Goal: Navigation & Orientation: Find specific page/section

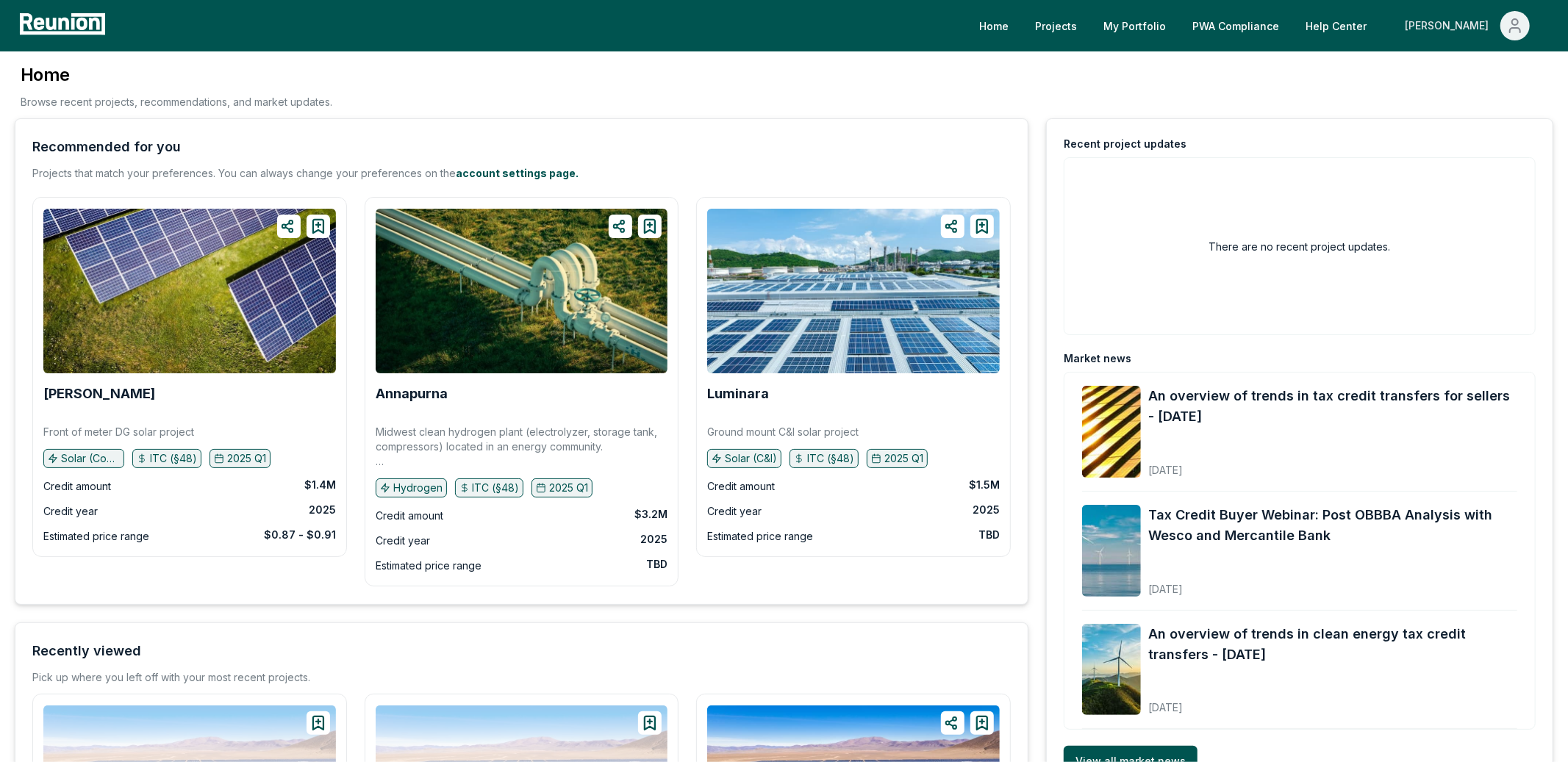
click at [1480, 25] on div "[PERSON_NAME]" at bounding box center [1450, 26] width 90 height 30
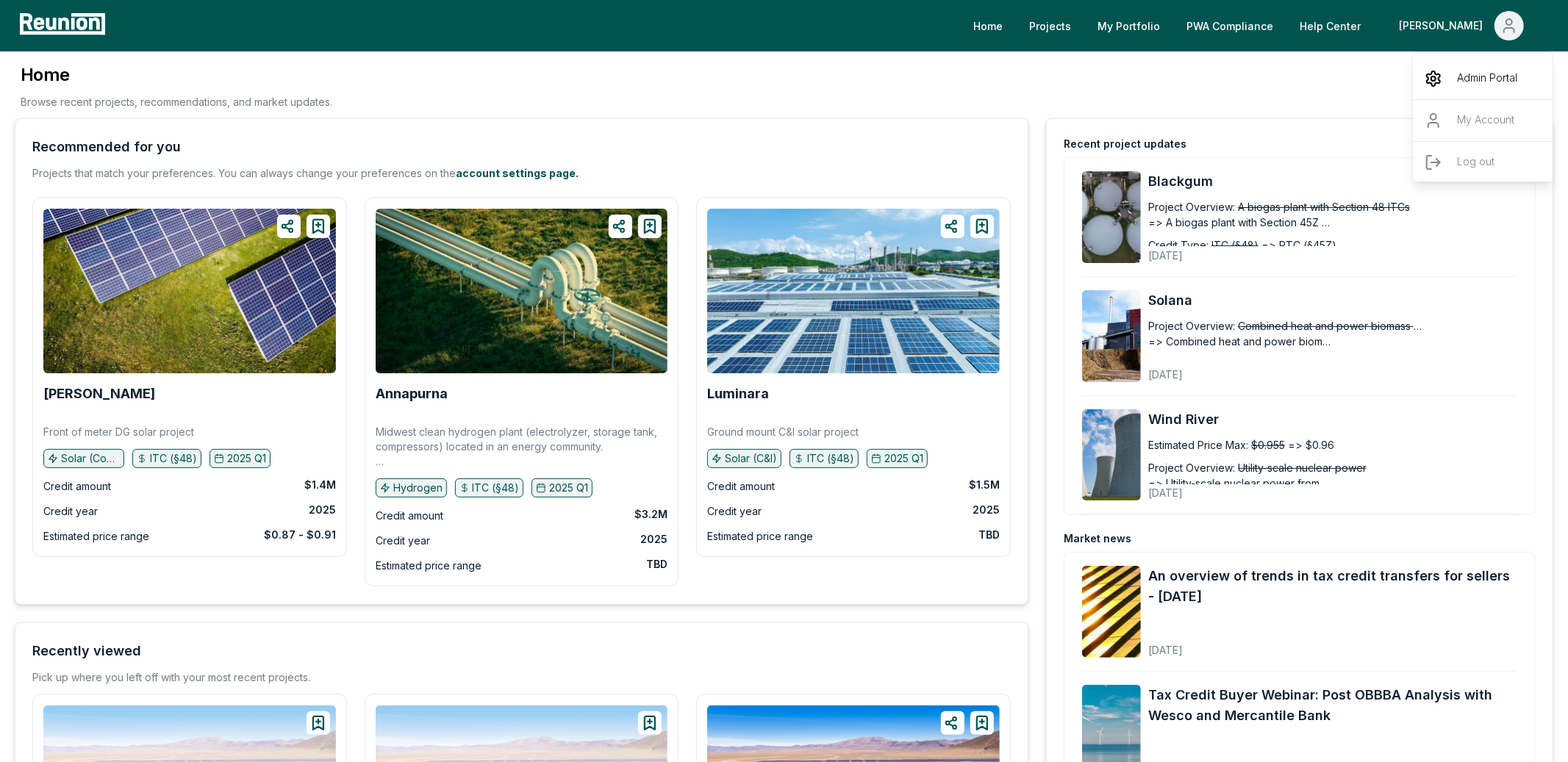
click at [1461, 70] on p "Admin Portal" at bounding box center [1487, 78] width 60 height 17
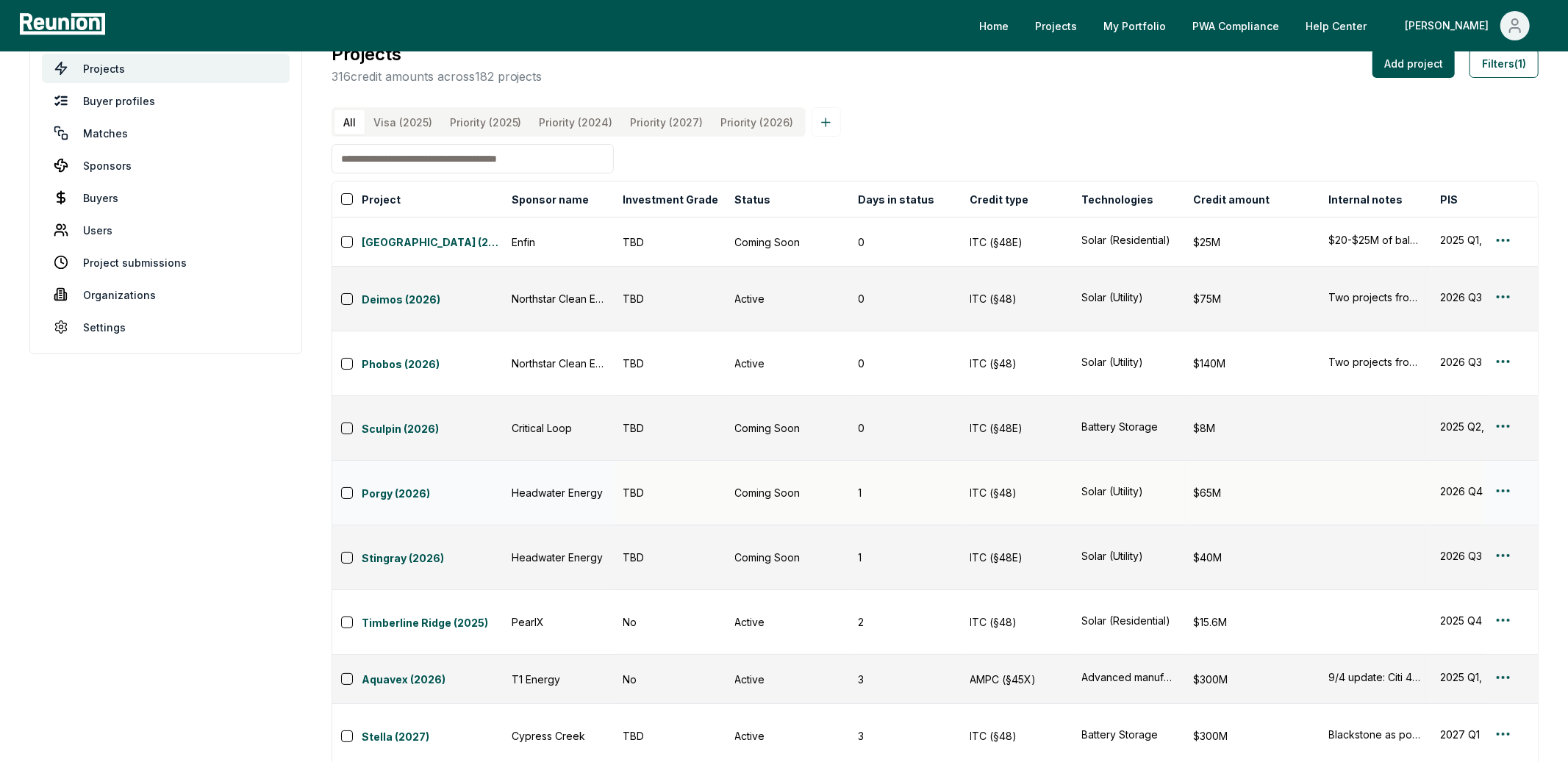
scroll to position [41, 0]
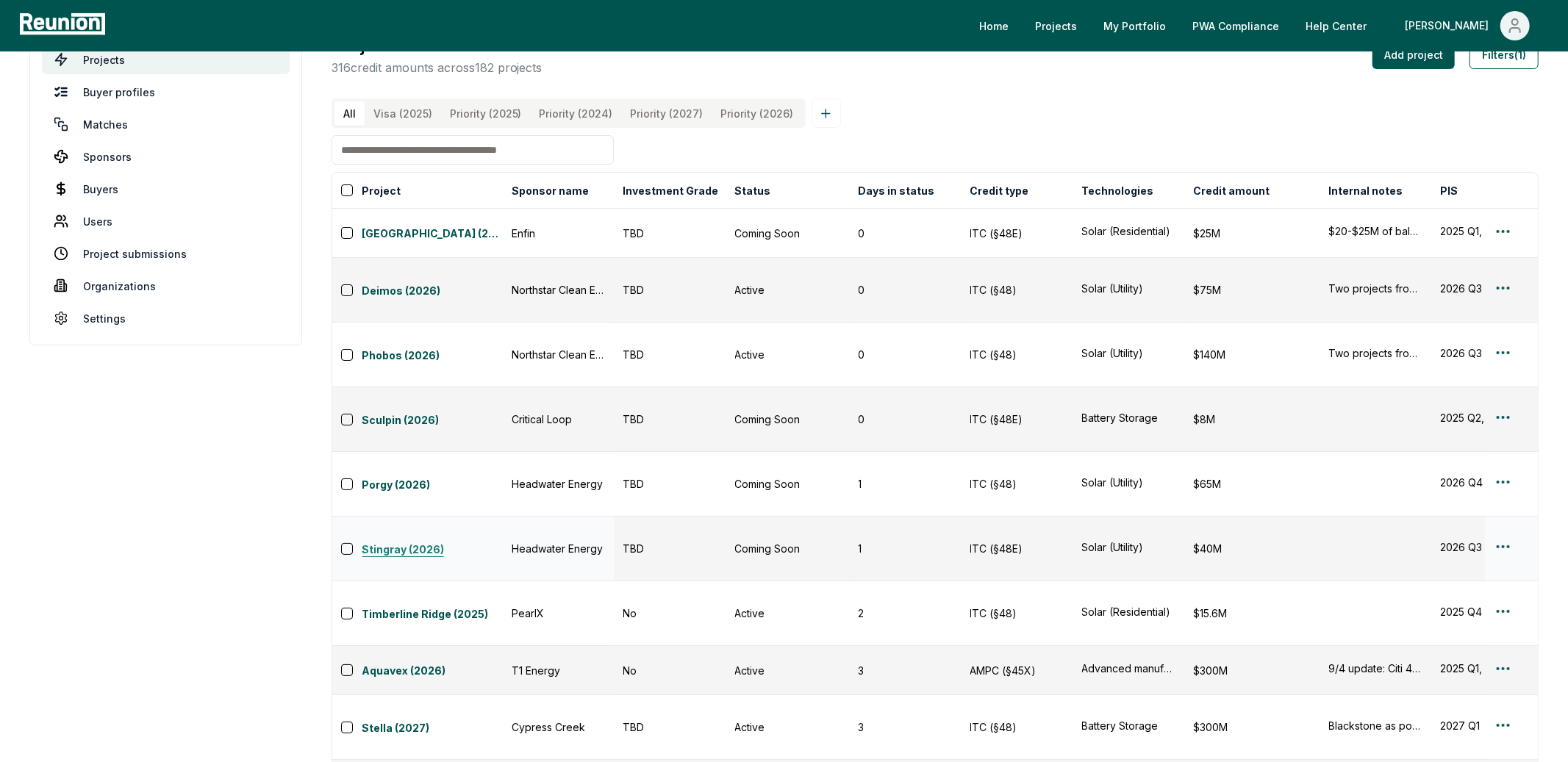
click at [424, 542] on link "Stingray (2026)" at bounding box center [432, 550] width 141 height 17
click at [417, 477] on link "Porgy (2026)" at bounding box center [432, 485] width 141 height 17
click at [404, 542] on link "Stingray (2026)" at bounding box center [432, 550] width 141 height 17
